Goal: Task Accomplishment & Management: Use online tool/utility

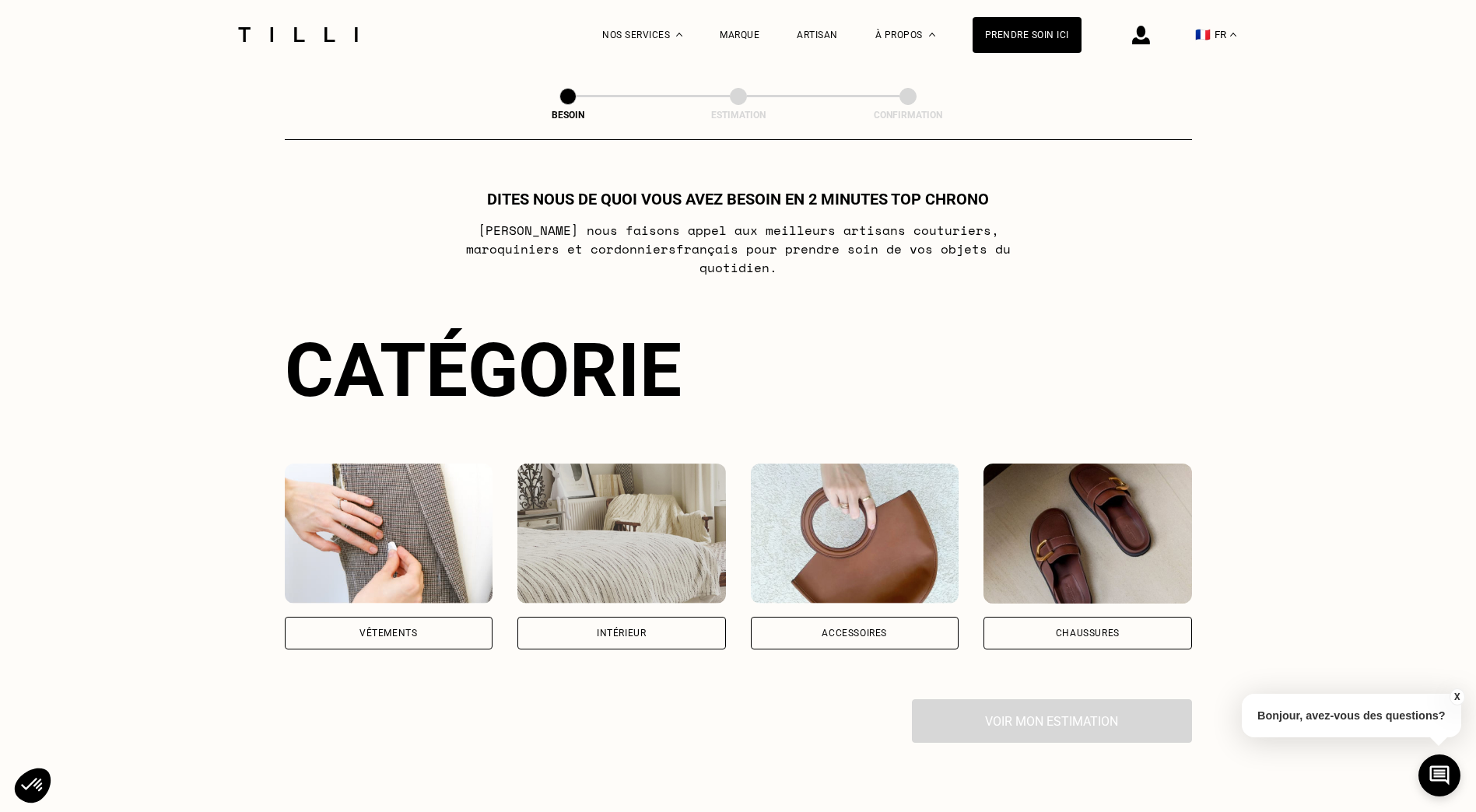
click at [426, 617] on div "Vêtements" at bounding box center [389, 633] width 208 height 33
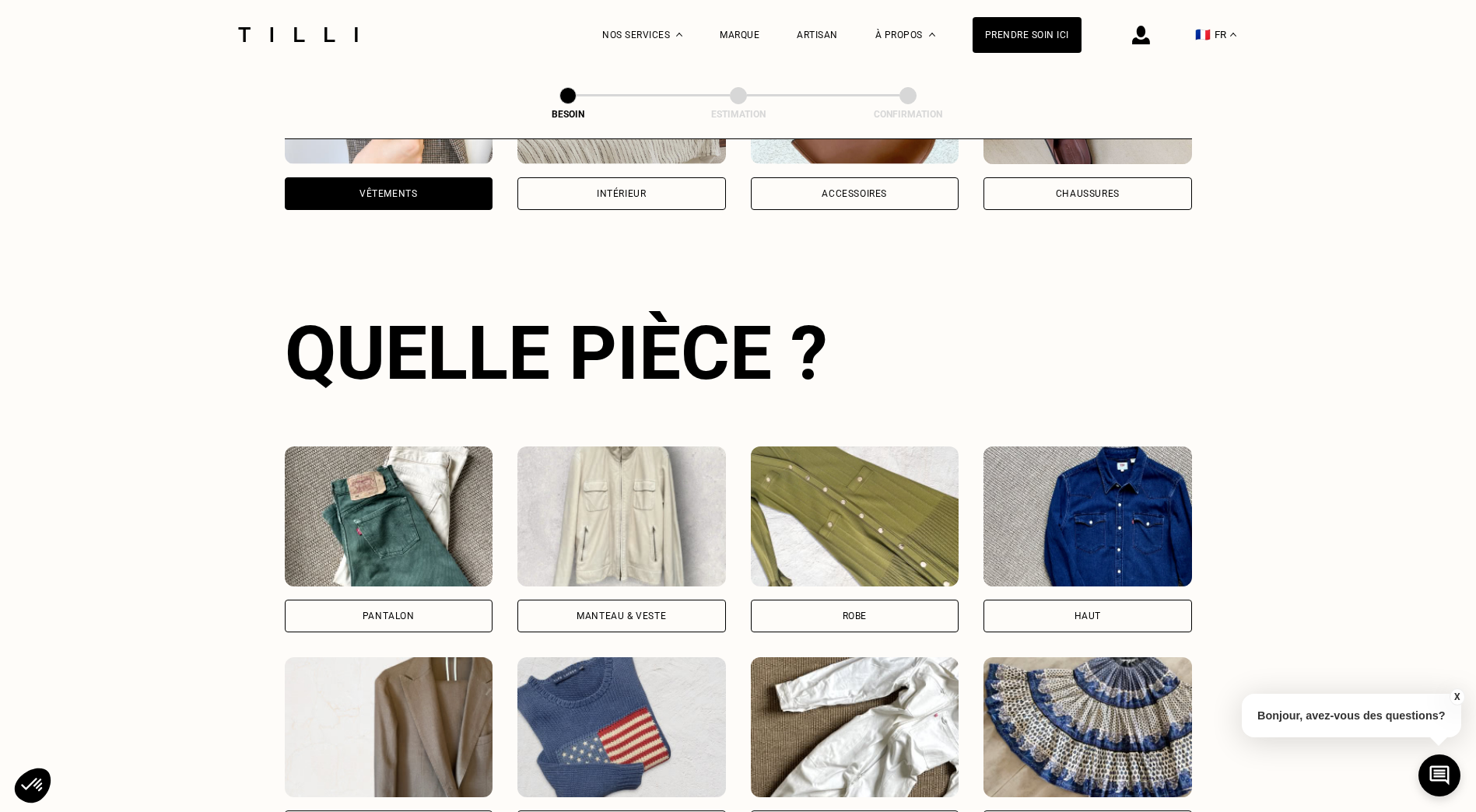
scroll to position [509, 0]
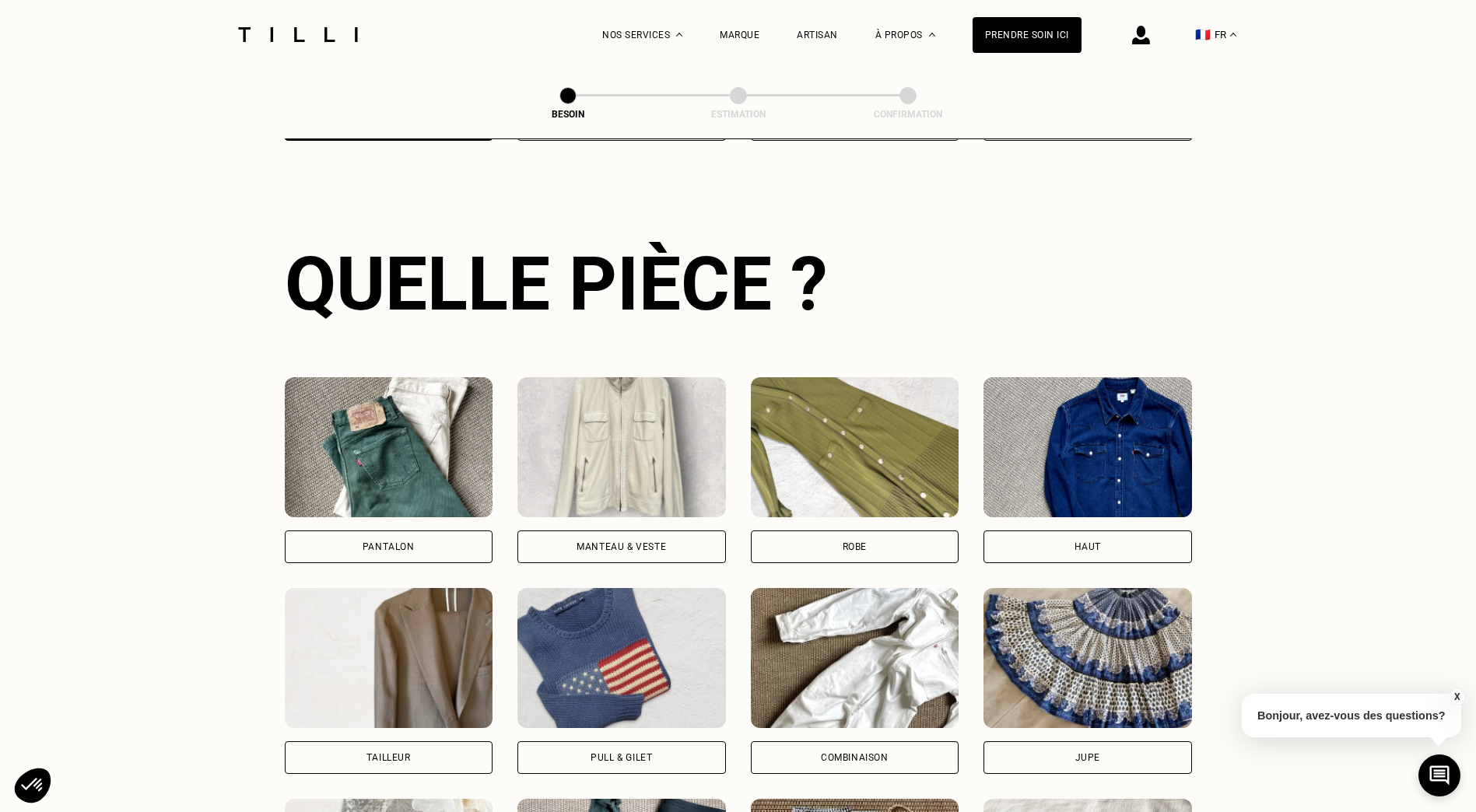
click at [399, 542] on div "Pantalon" at bounding box center [388, 547] width 52 height 10
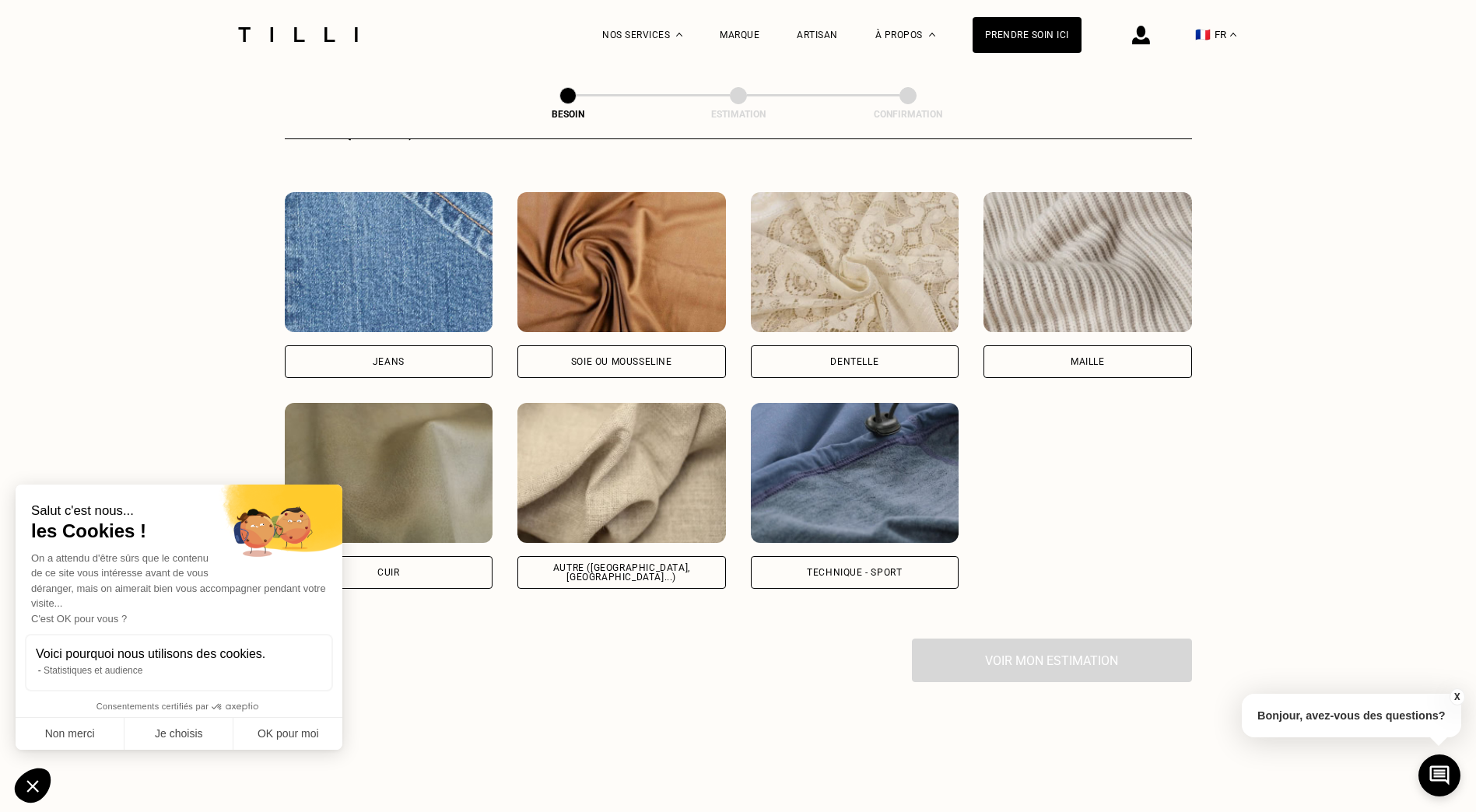
scroll to position [1666, 0]
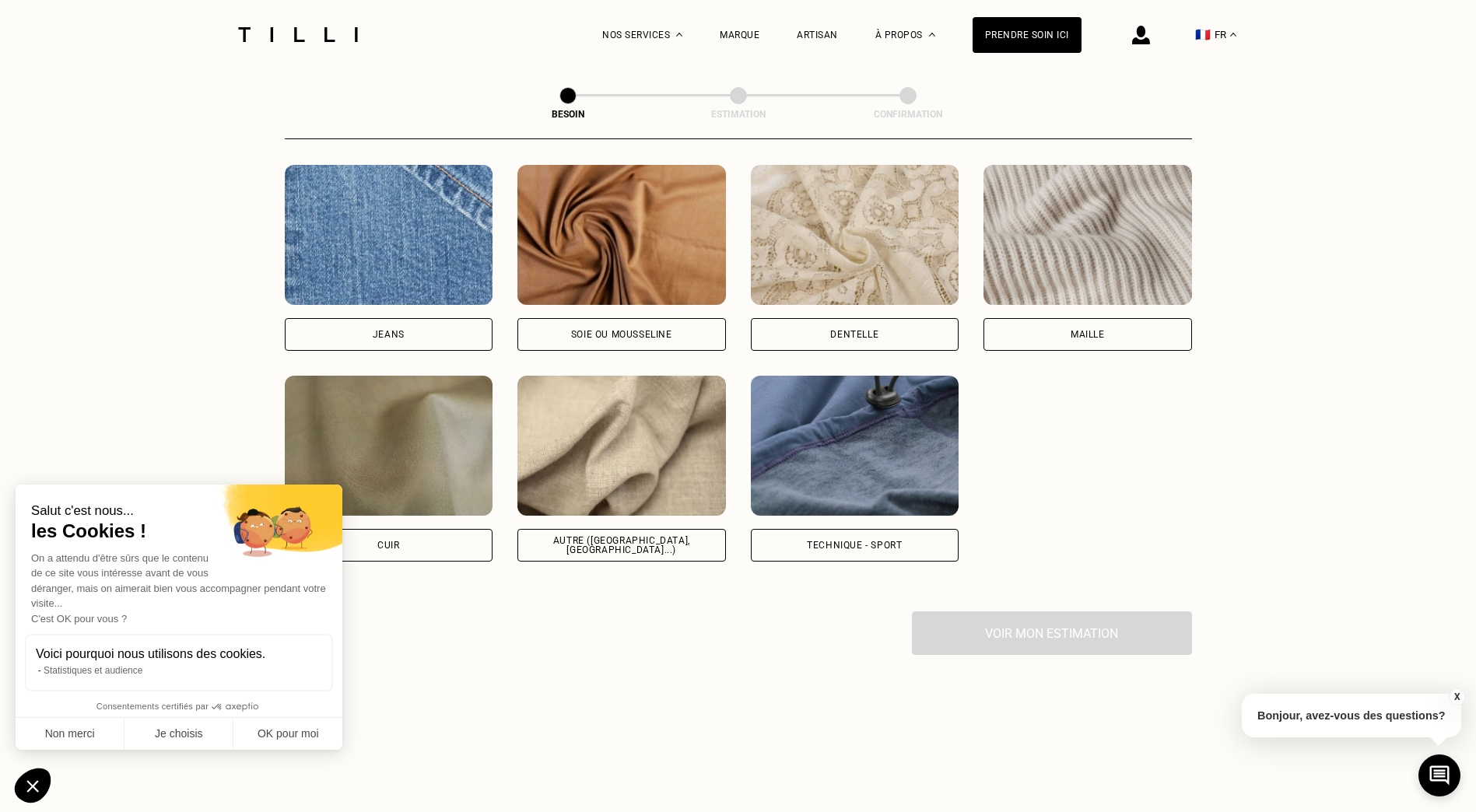
click at [622, 455] on img at bounding box center [622, 445] width 208 height 140
select select "FR"
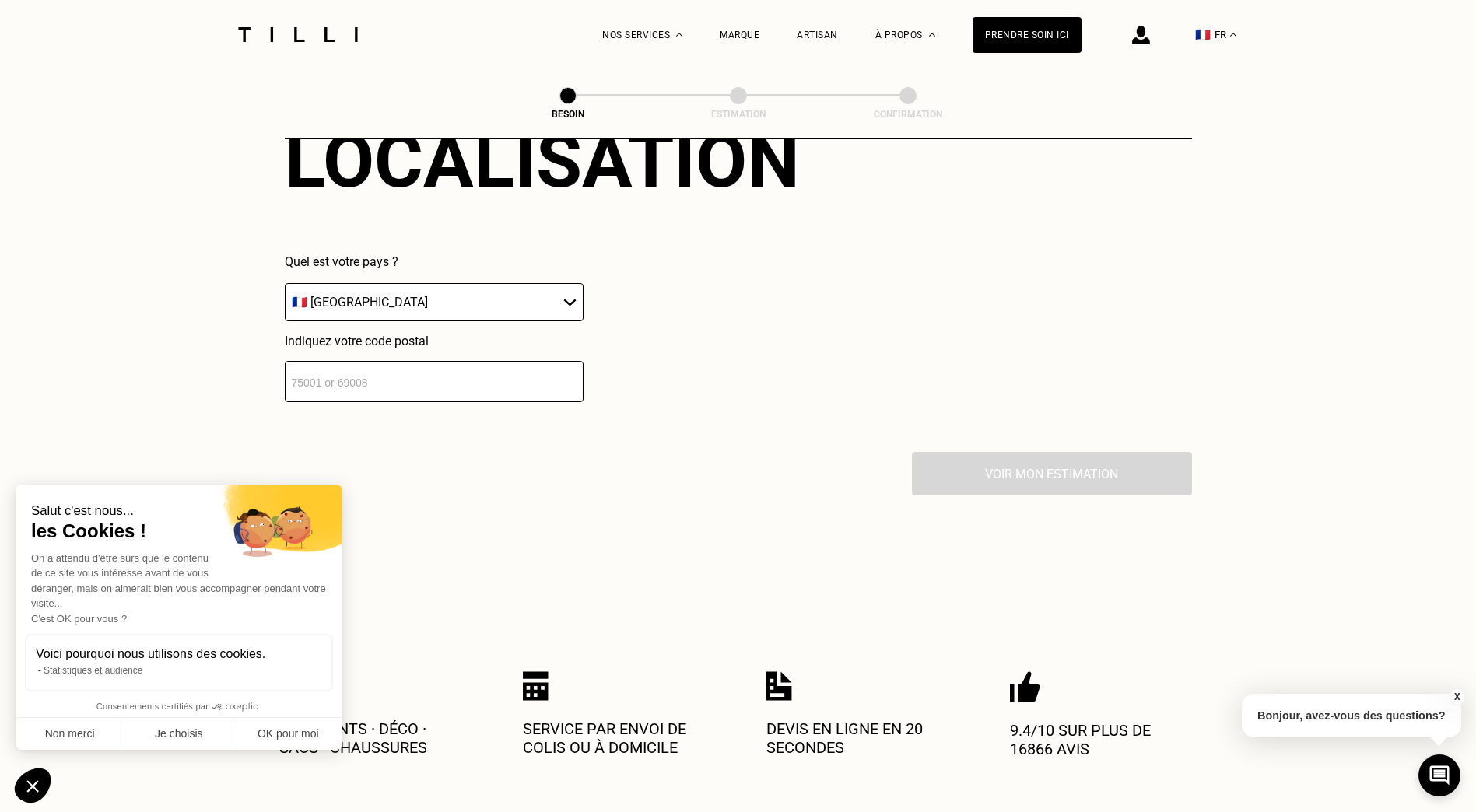
scroll to position [2247, 0]
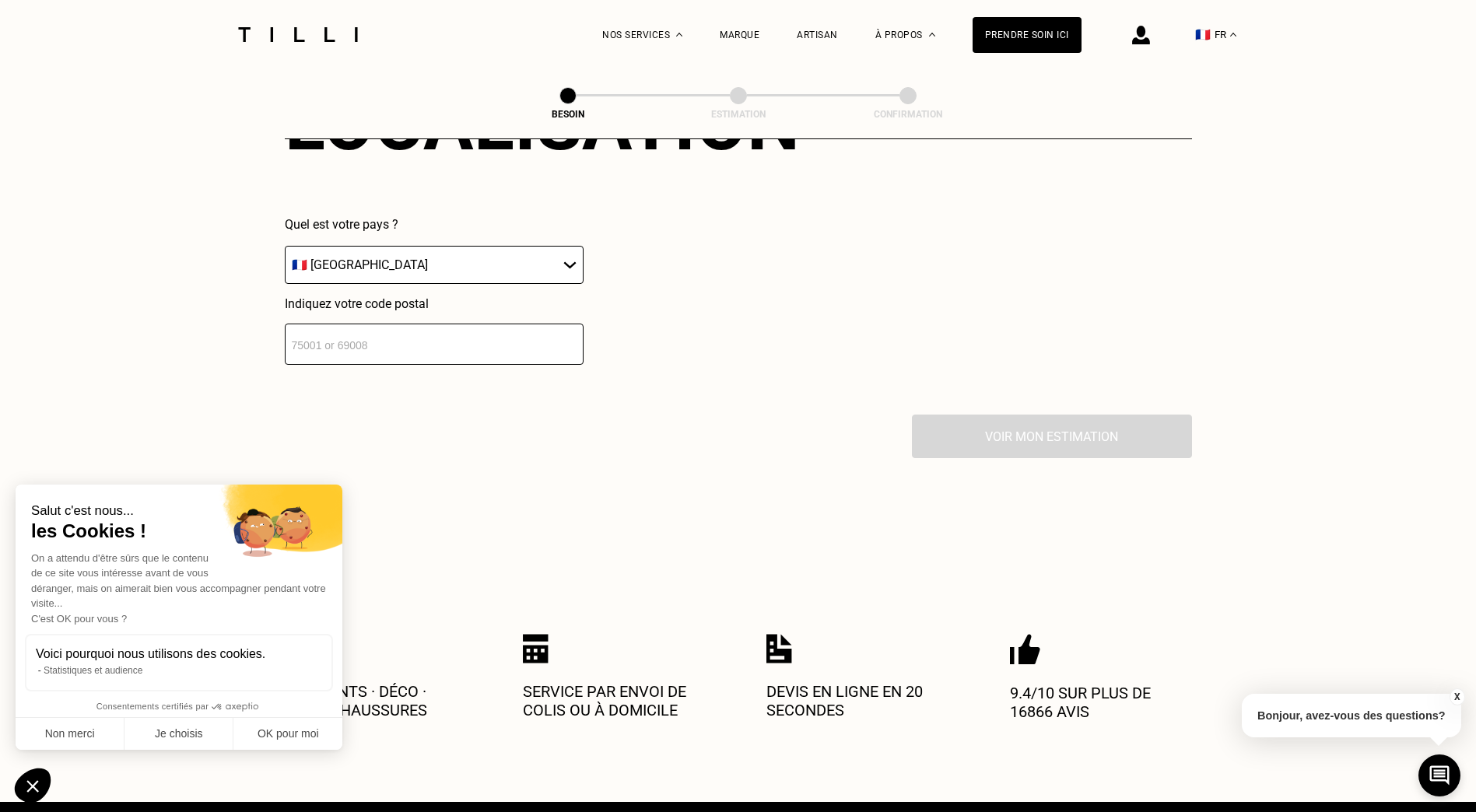
click at [460, 338] on input "number" at bounding box center [434, 344] width 299 height 41
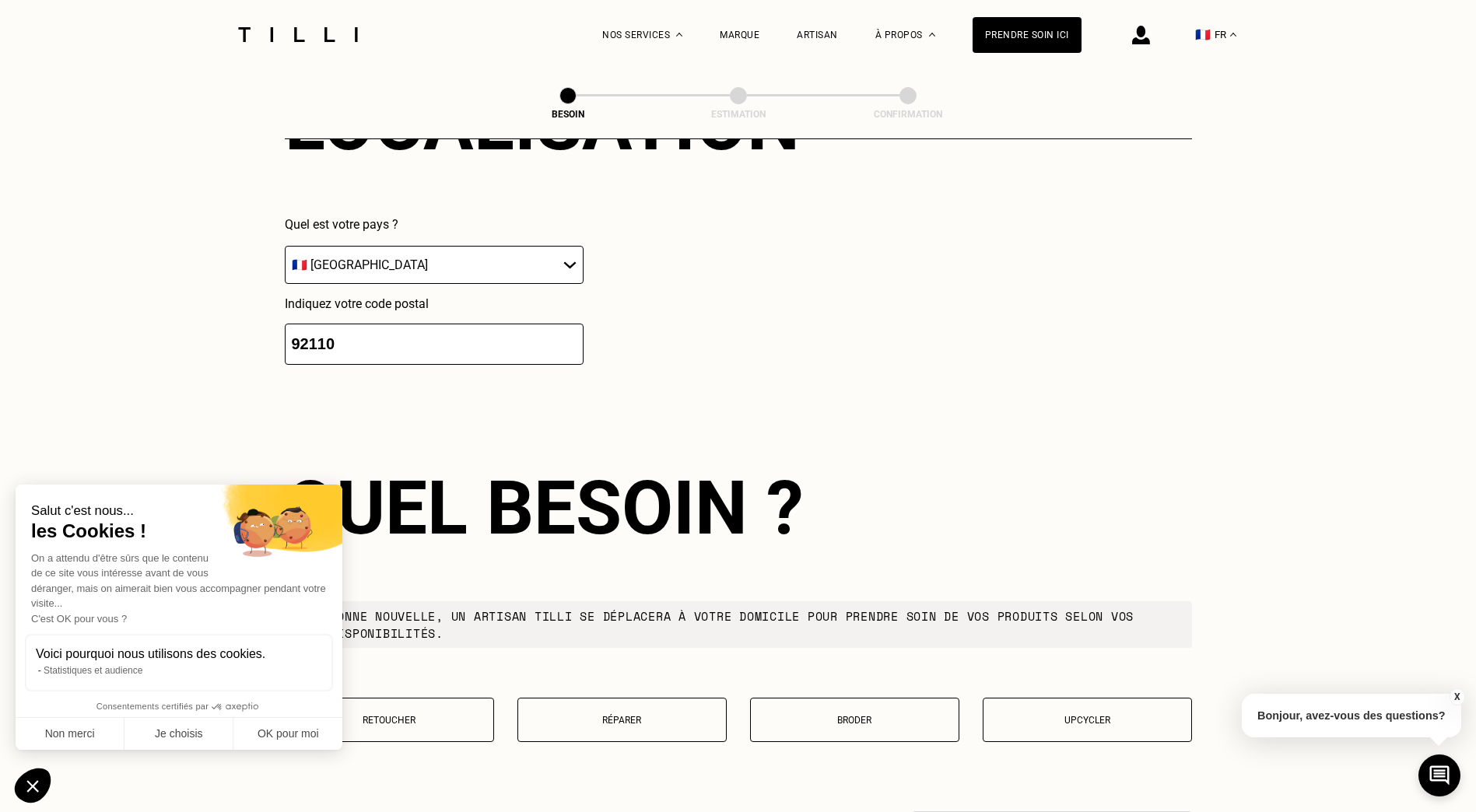
scroll to position [2478, 0]
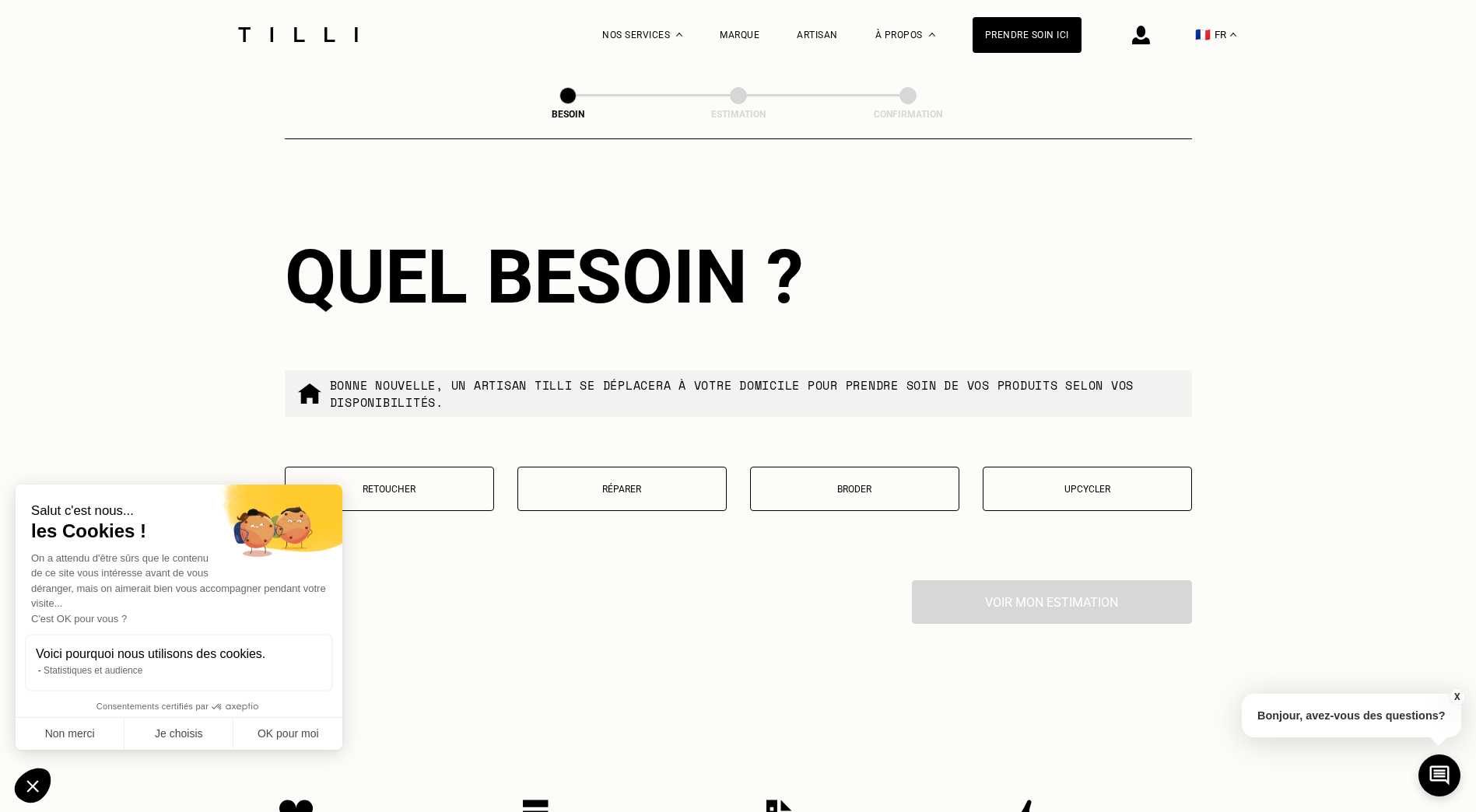
type input "92110"
click at [631, 484] on p "Réparer" at bounding box center [622, 489] width 192 height 11
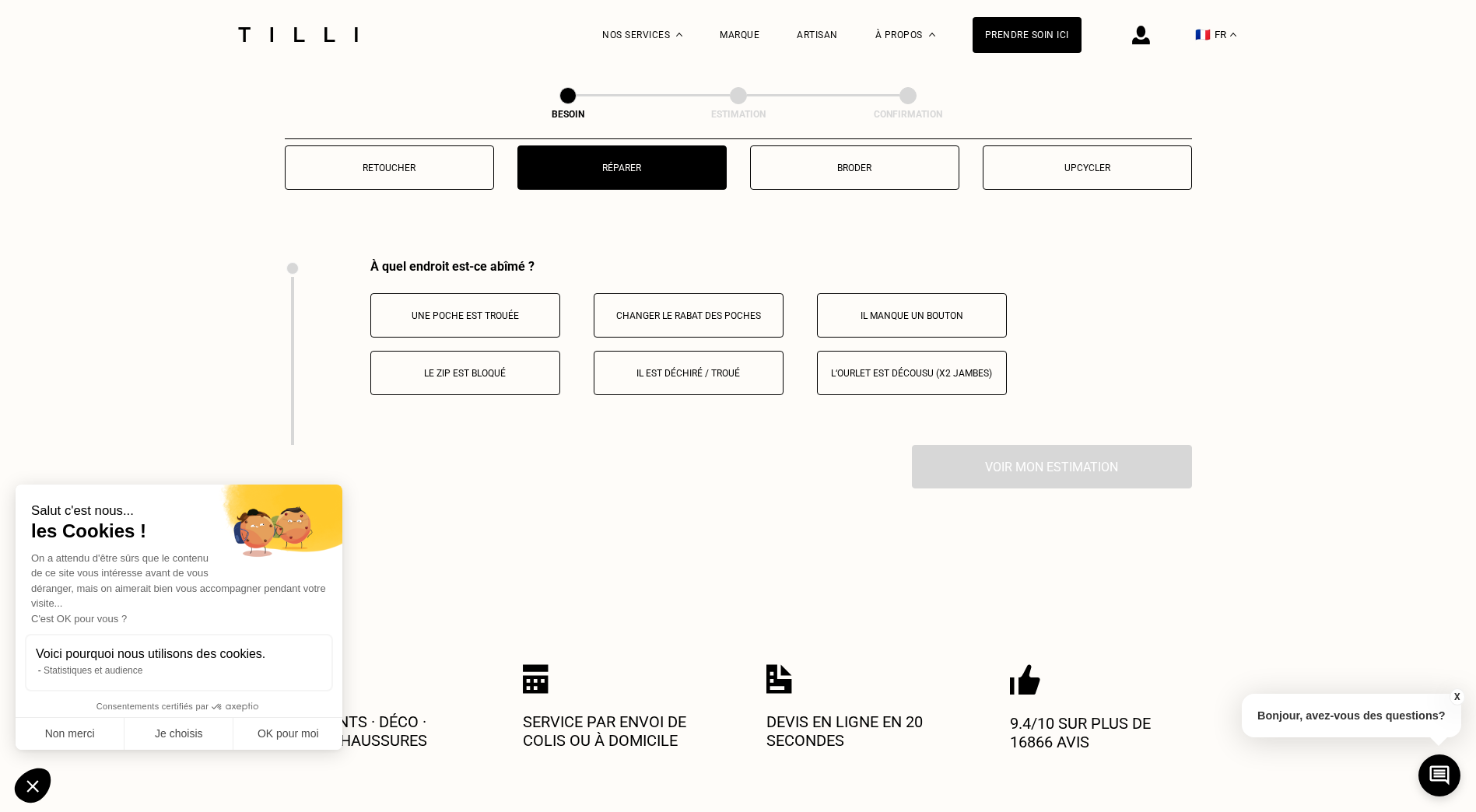
scroll to position [2723, 0]
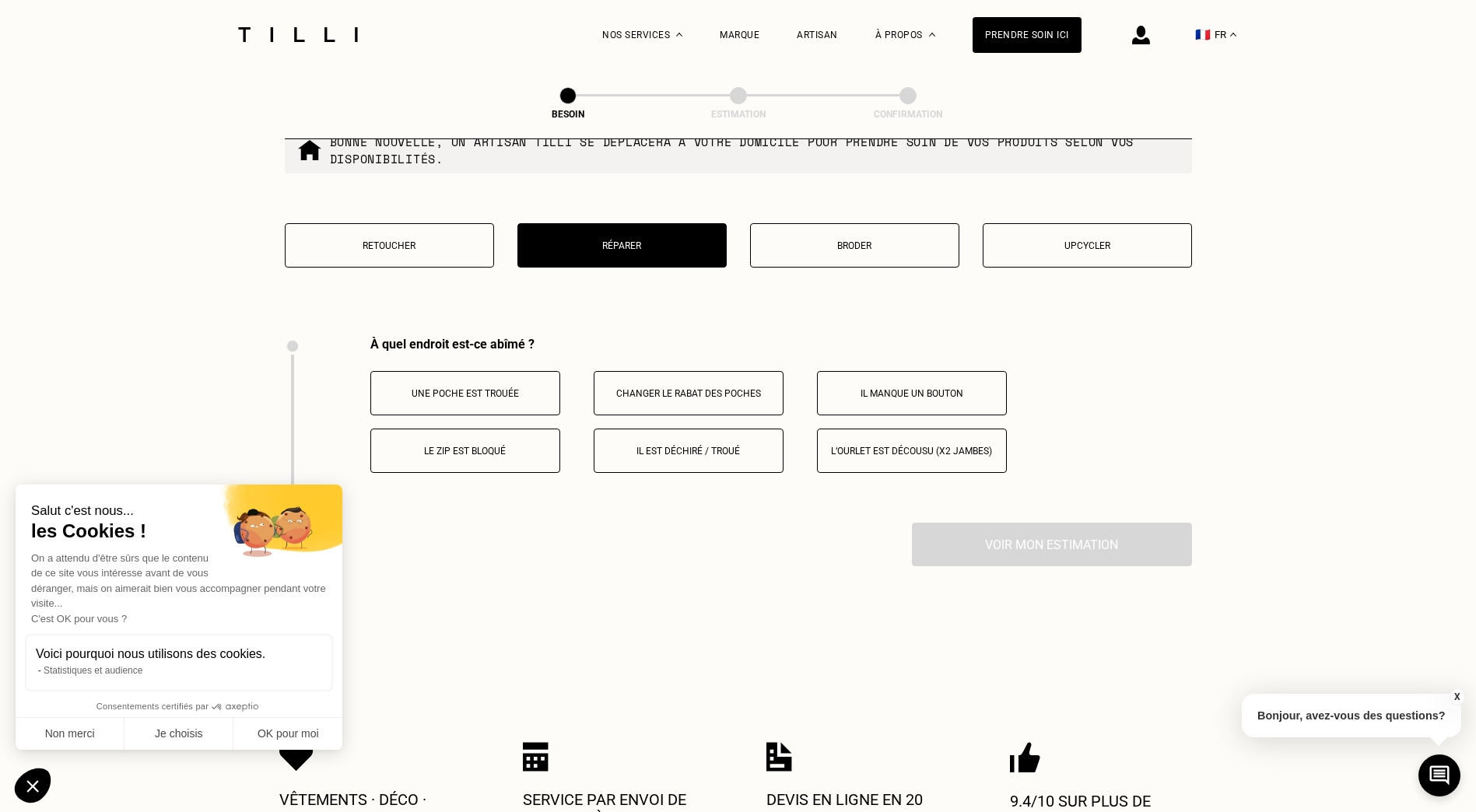
click at [495, 446] on p "Le zip est bloqué" at bounding box center [466, 451] width 173 height 11
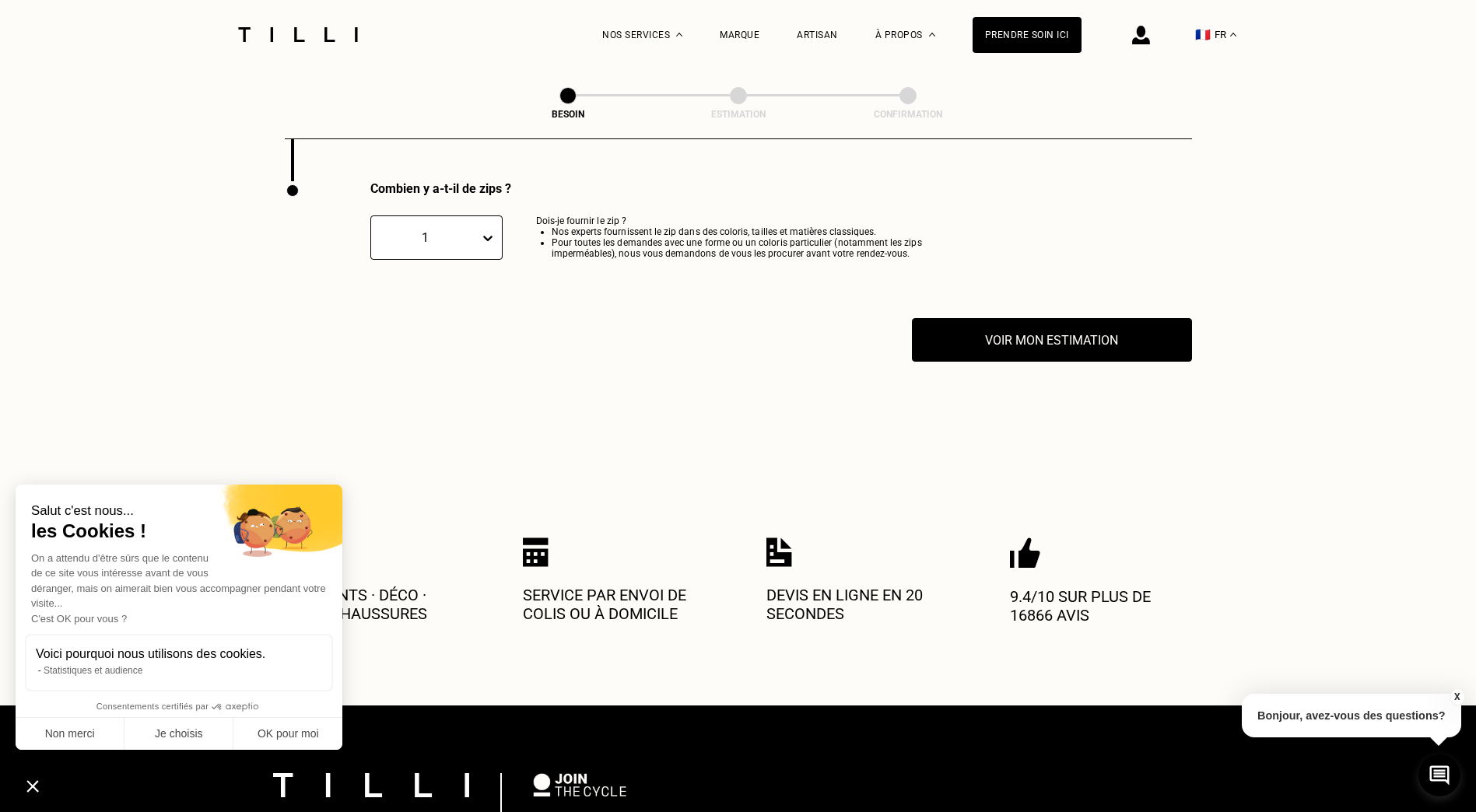
scroll to position [2986, 0]
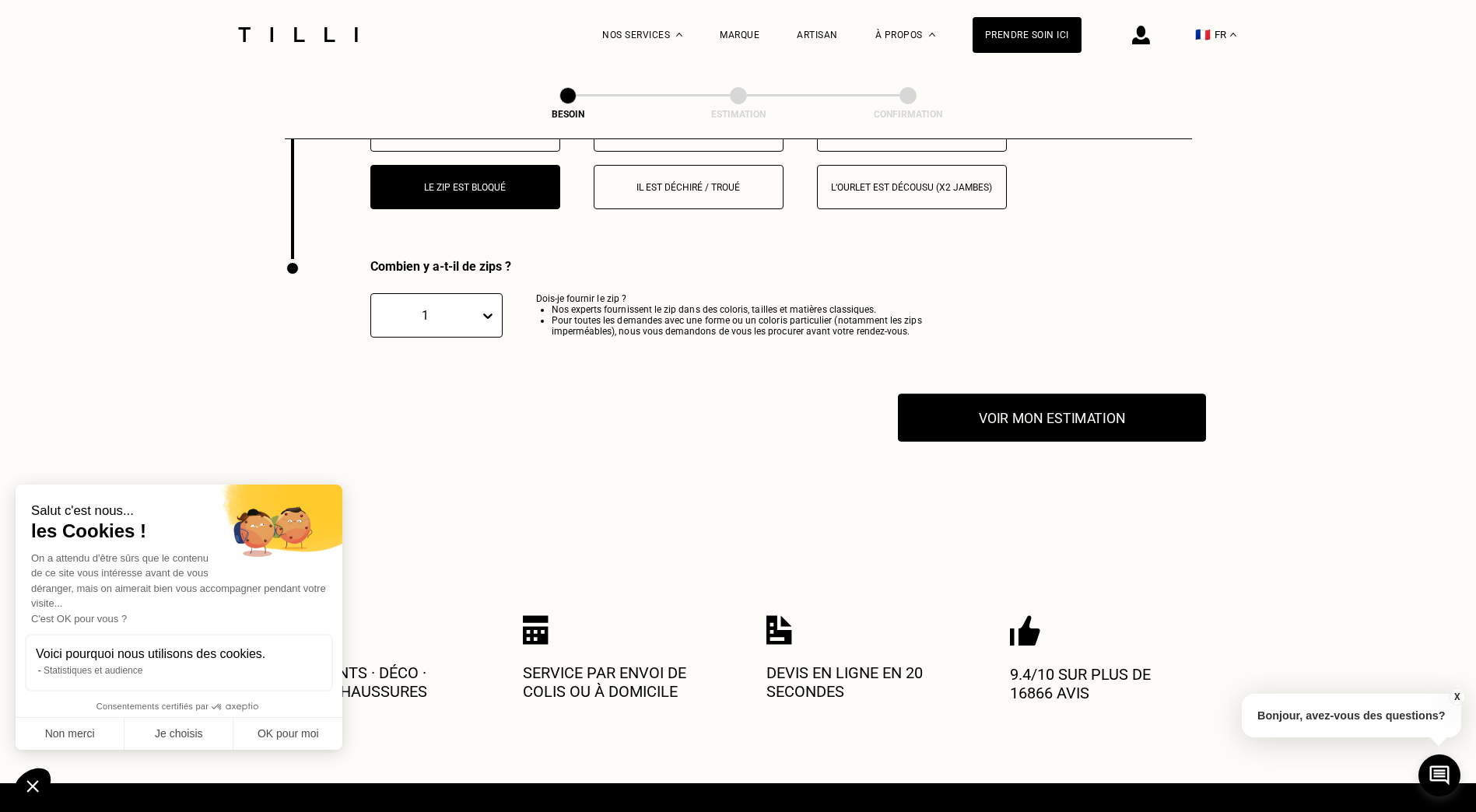
click at [966, 426] on button "Voir mon estimation" at bounding box center [1051, 418] width 308 height 48
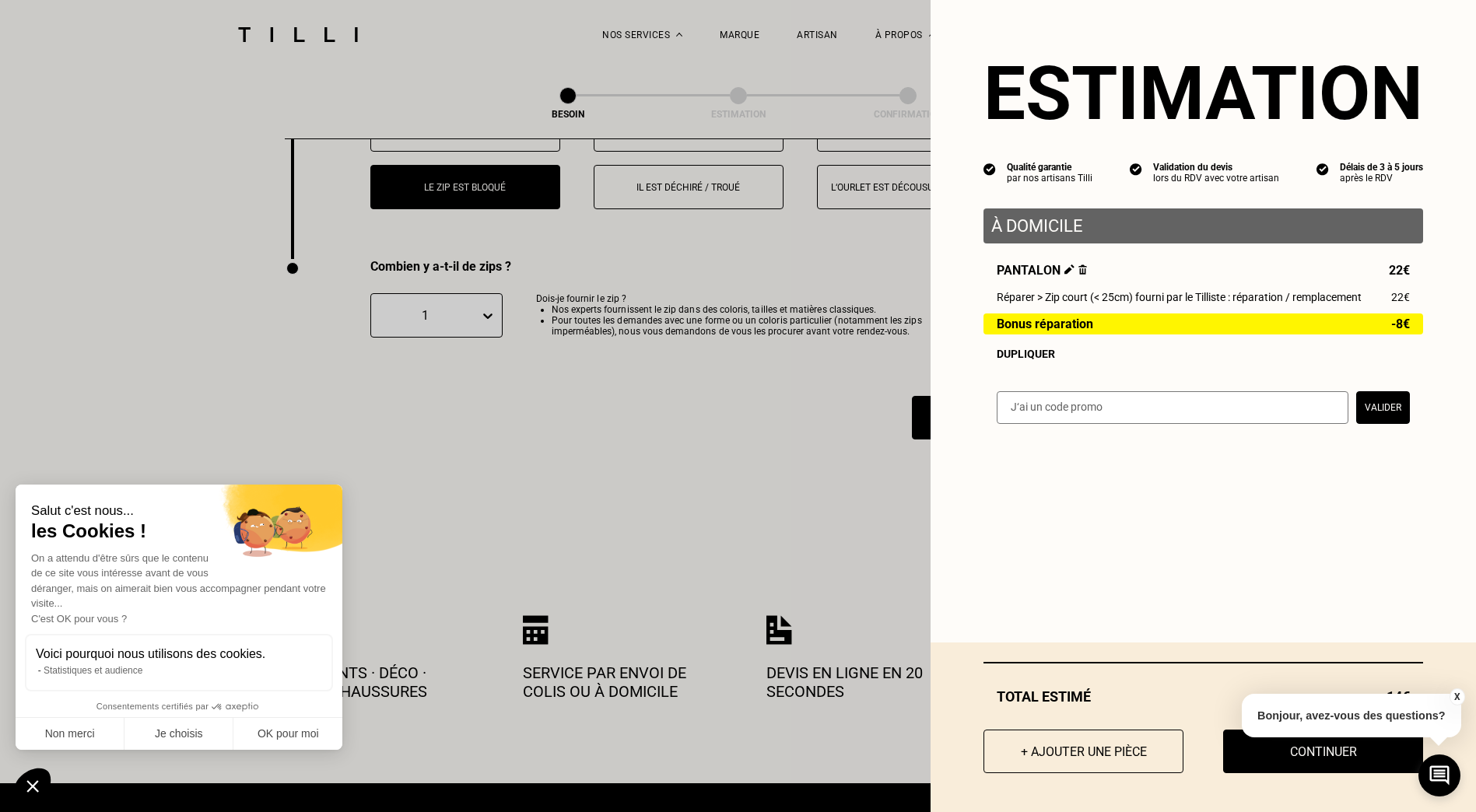
click at [1457, 697] on button "X" at bounding box center [1457, 697] width 16 height 17
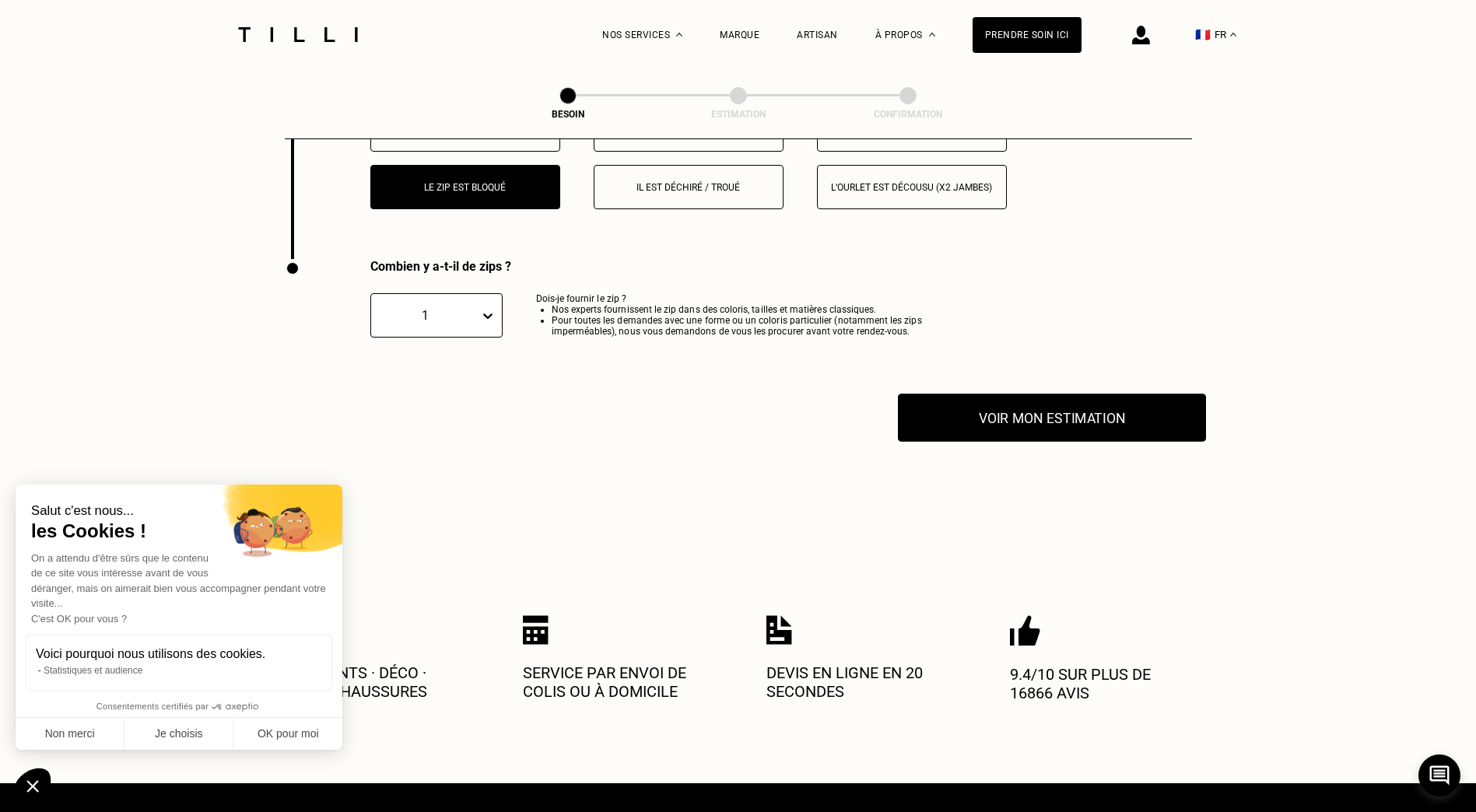
click at [1087, 413] on button "Voir mon estimation" at bounding box center [1051, 418] width 308 height 48
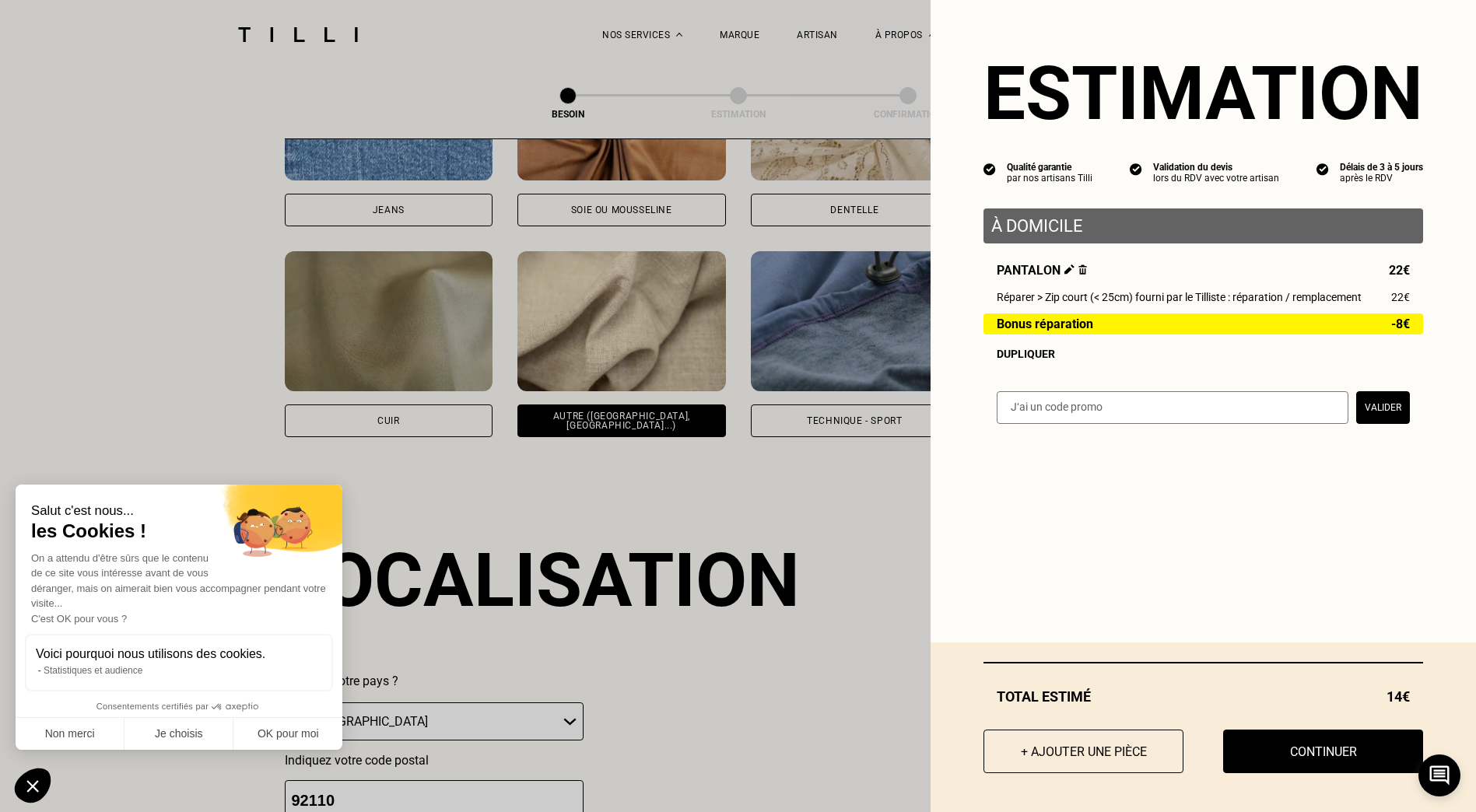
scroll to position [1819, 0]
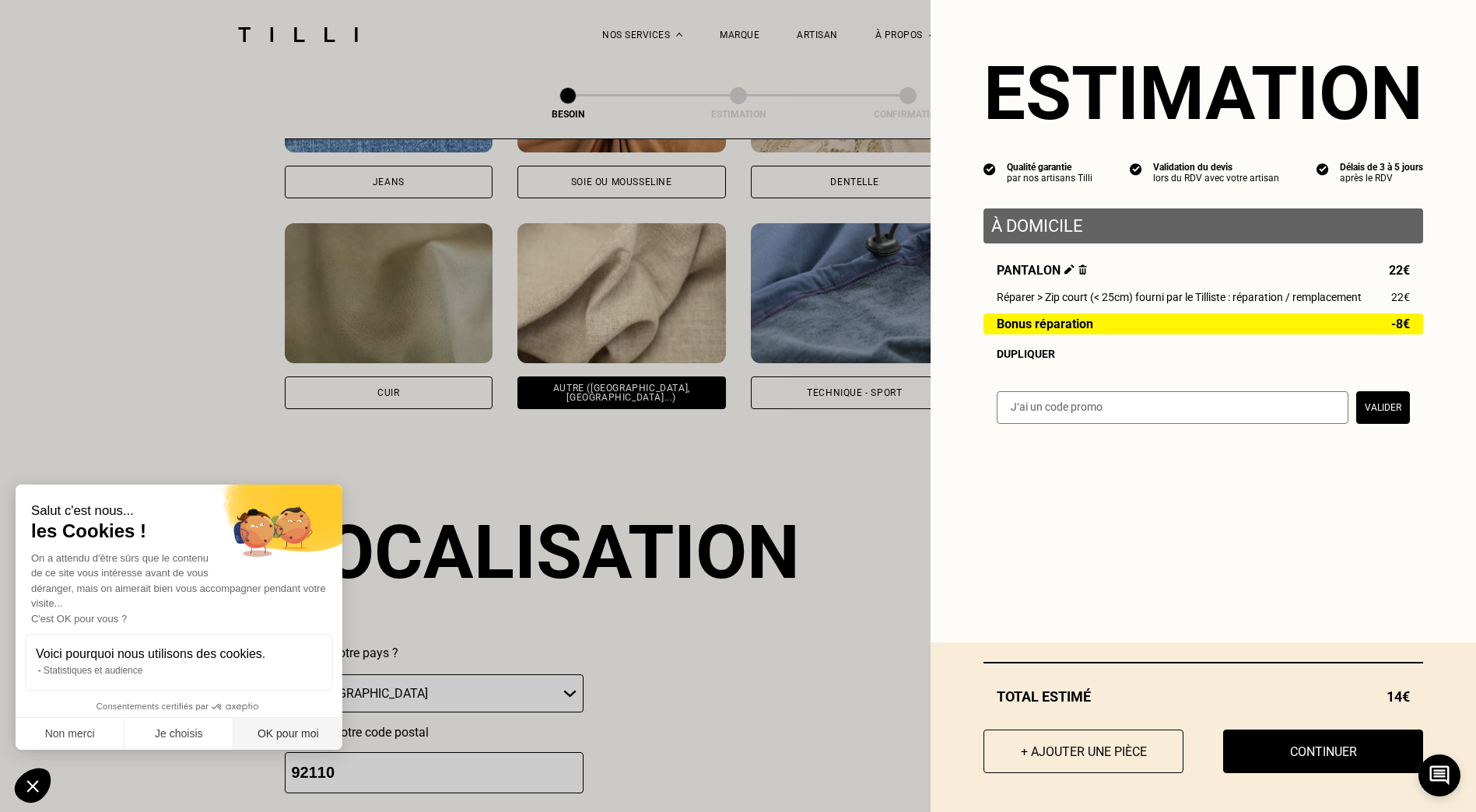
click at [278, 740] on button "OK pour moi" at bounding box center [288, 734] width 109 height 33
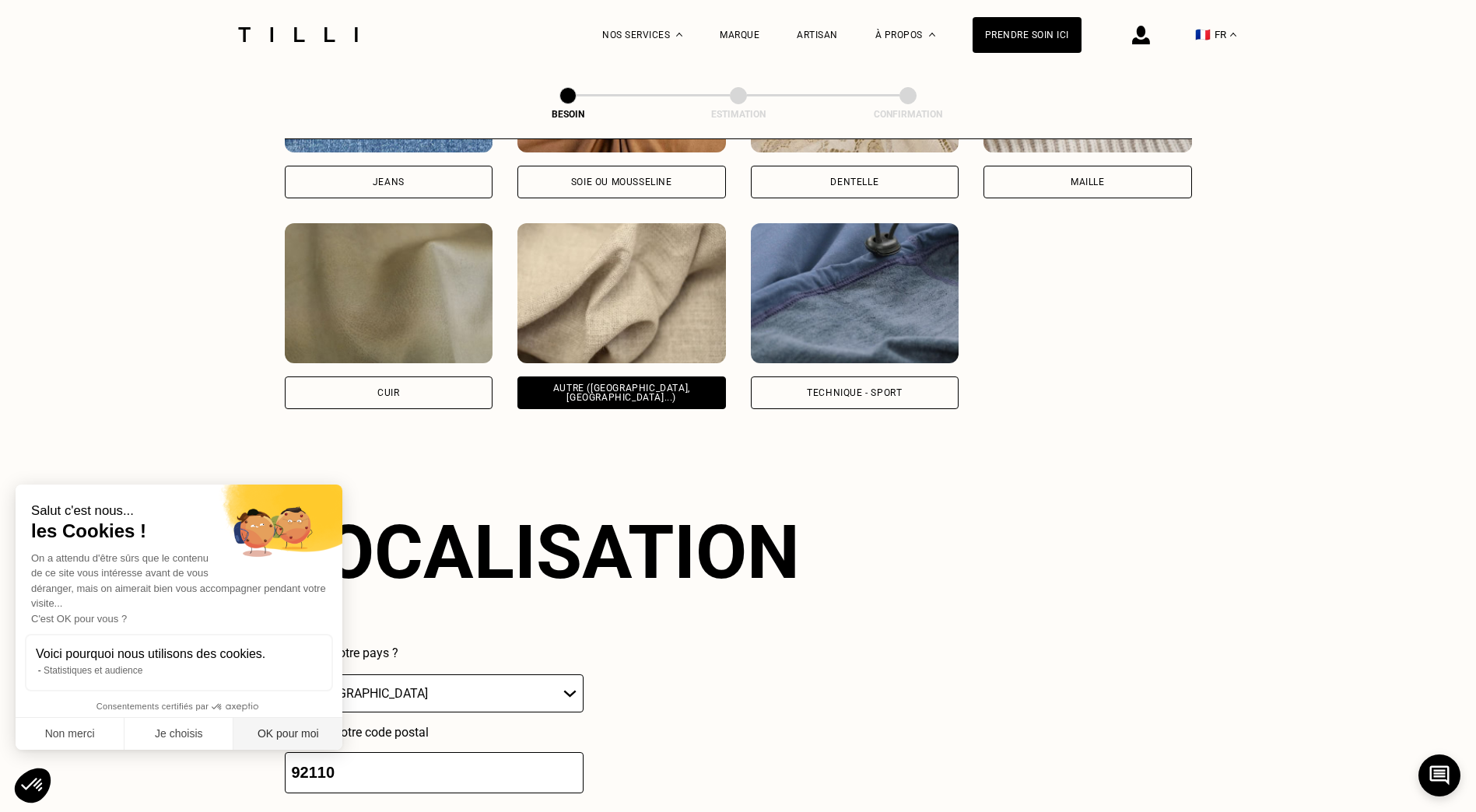
scroll to position [0, 0]
checkbox input "true"
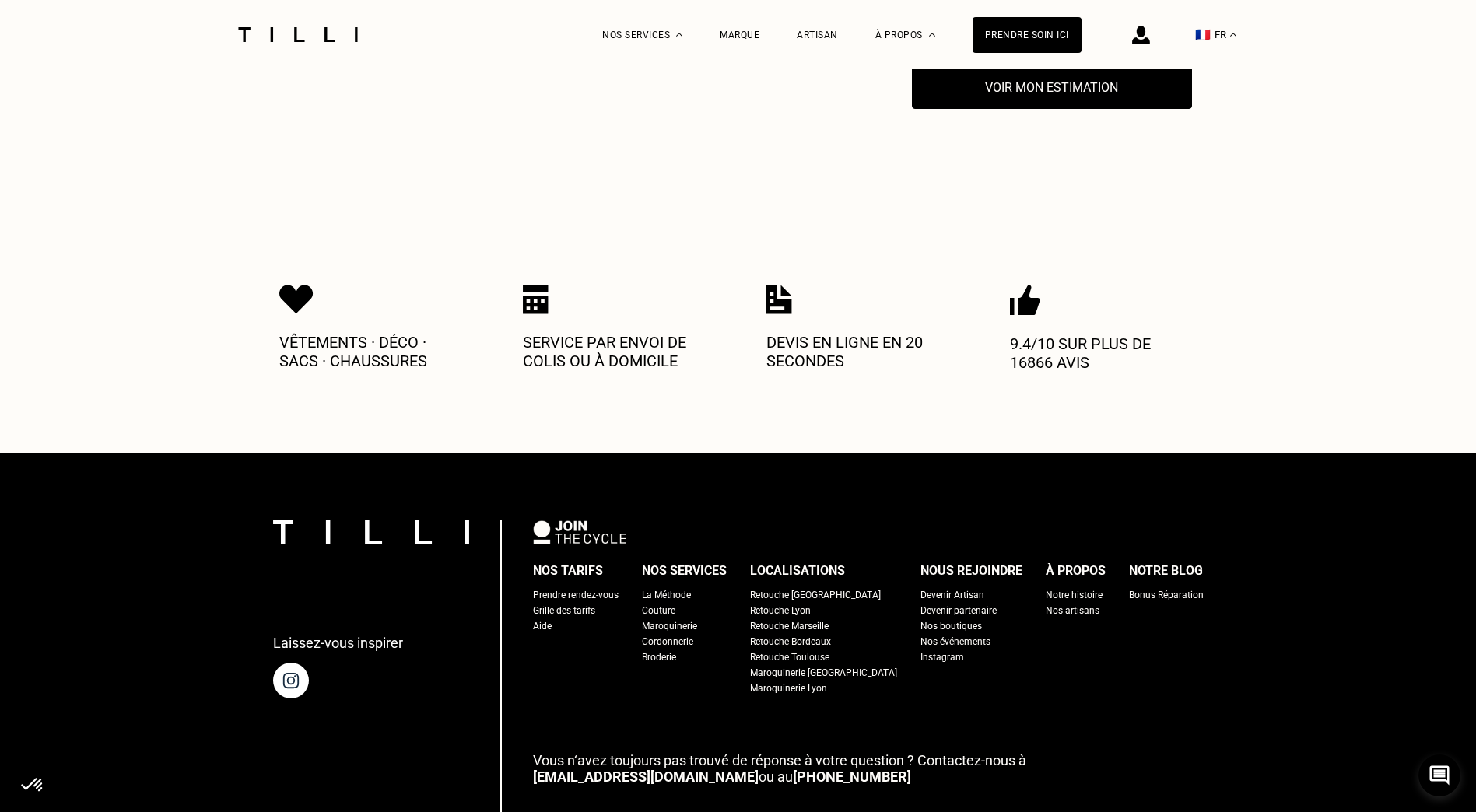
scroll to position [3375, 0]
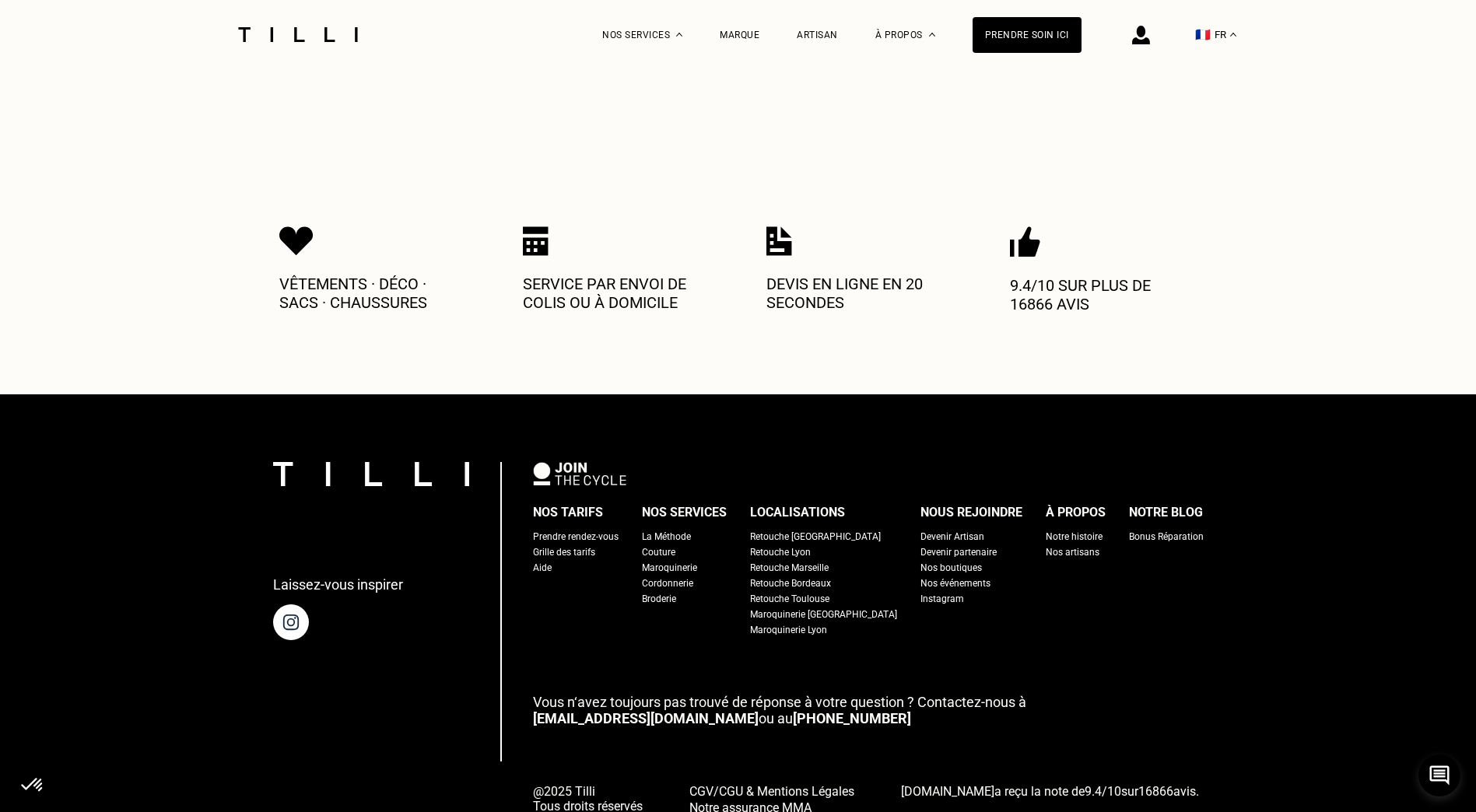
click at [686, 530] on div "La Méthode" at bounding box center [667, 537] width 49 height 16
